Goal: Find specific page/section: Find specific page/section

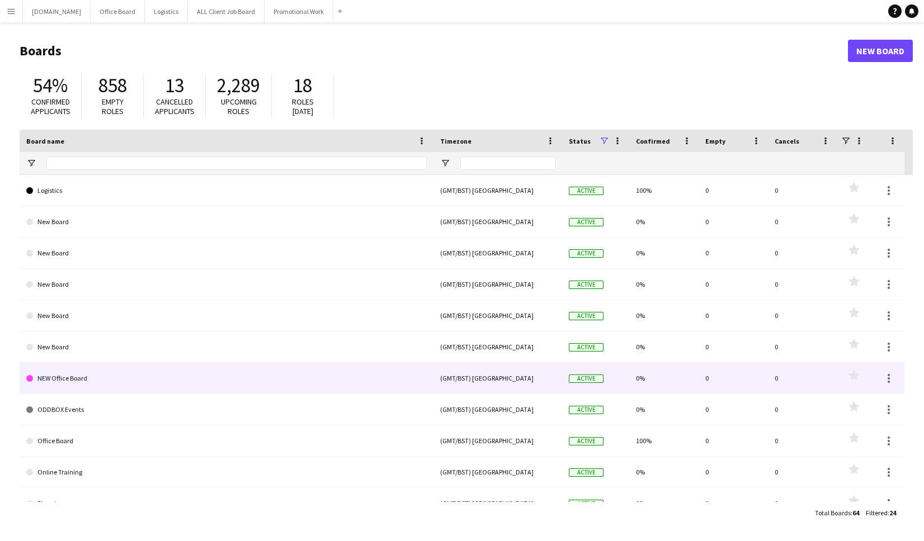
scroll to position [261, 0]
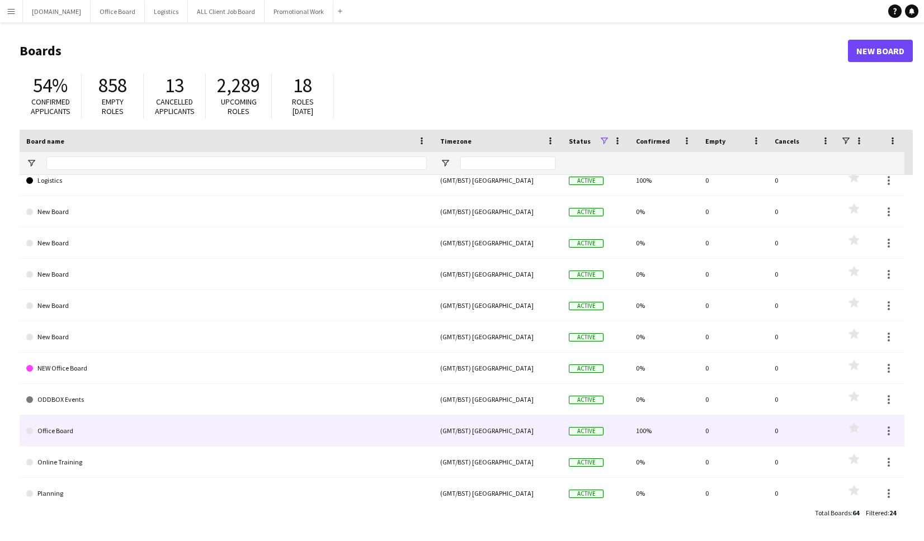
click at [109, 423] on link "Office Board" at bounding box center [226, 431] width 400 height 31
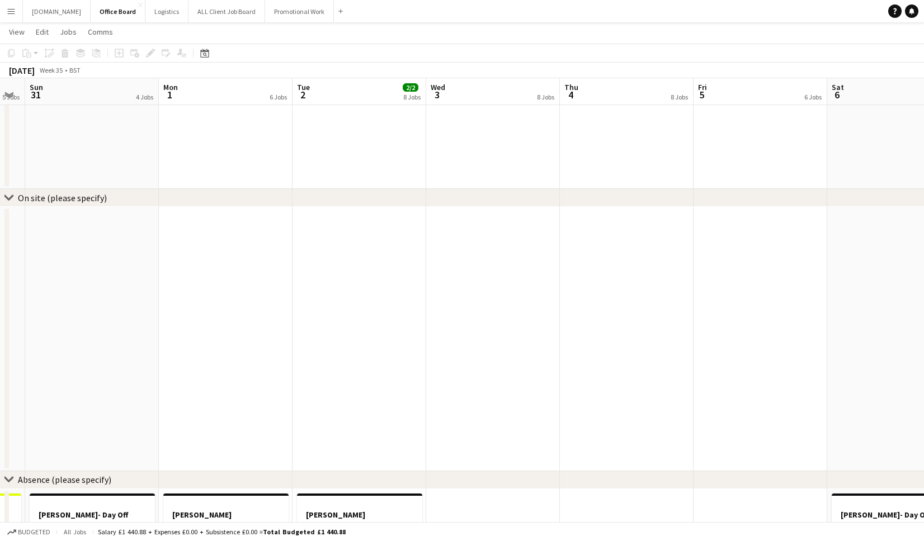
scroll to position [0, 336]
